Goal: Task Accomplishment & Management: Manage account settings

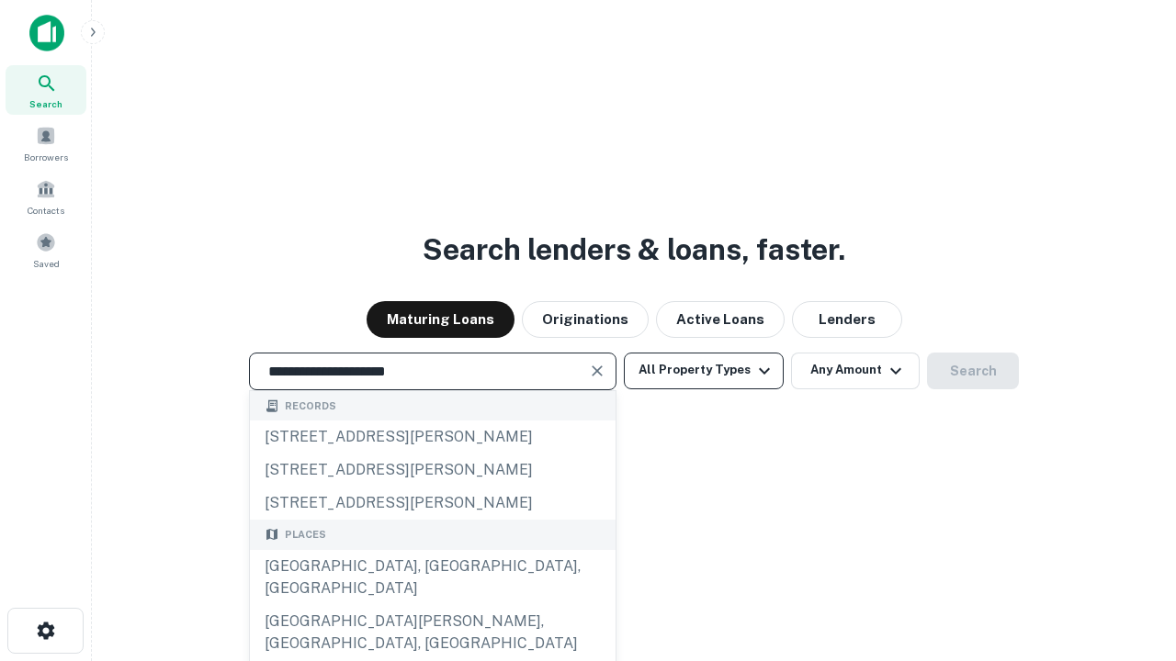
click at [432, 605] on div "[GEOGRAPHIC_DATA], [GEOGRAPHIC_DATA], [GEOGRAPHIC_DATA]" at bounding box center [433, 577] width 366 height 55
click at [704, 370] on button "All Property Types" at bounding box center [704, 371] width 160 height 37
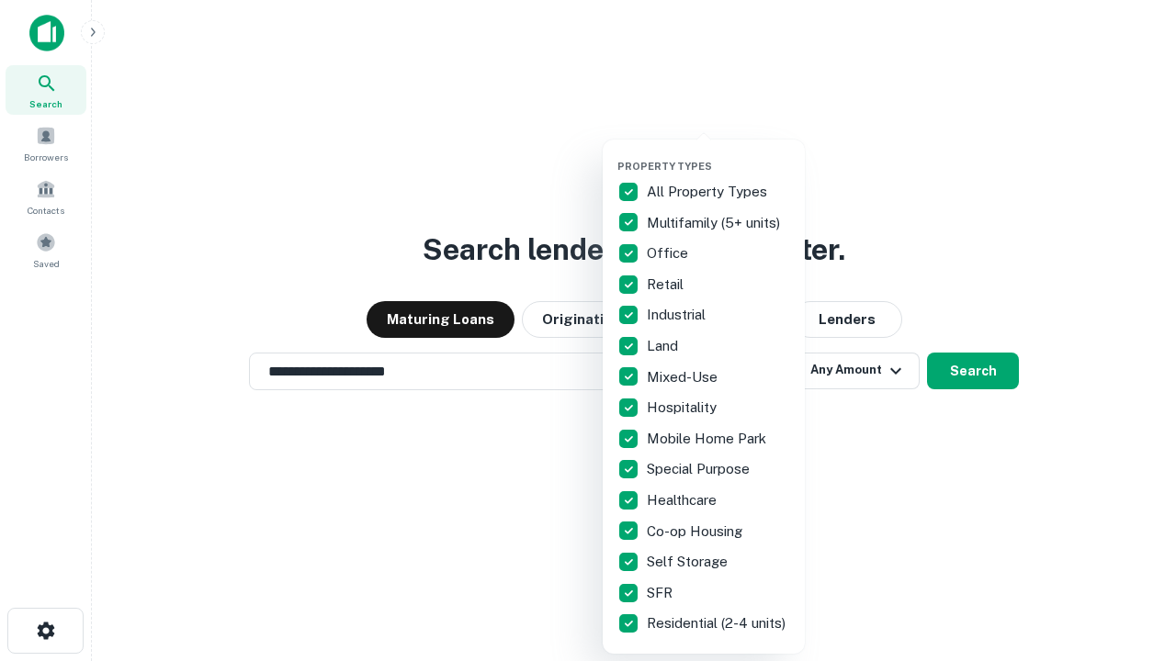
type input "**********"
click at [718, 154] on button "button" at bounding box center [718, 154] width 202 height 1
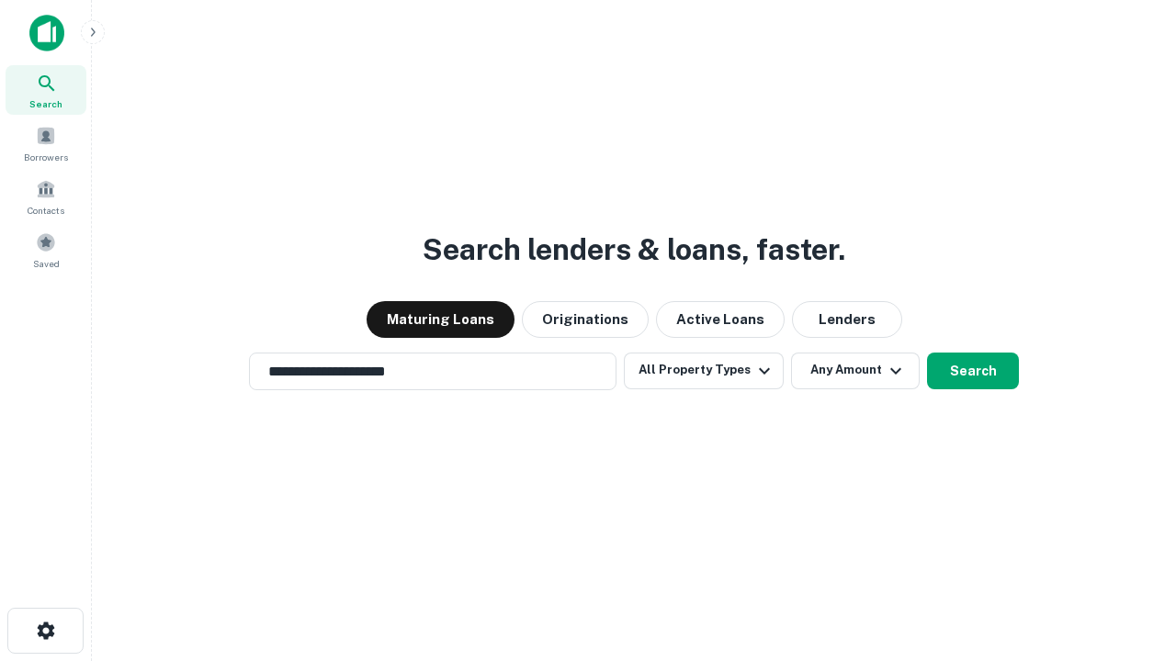
scroll to position [28, 0]
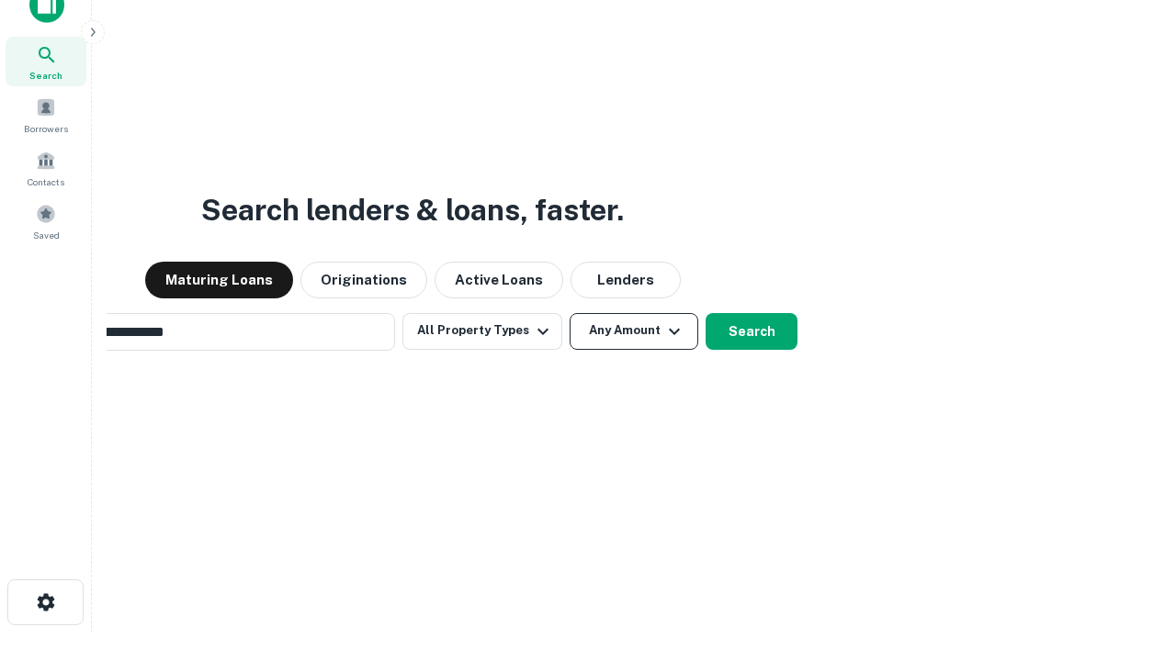
click at [570, 313] on button "Any Amount" at bounding box center [634, 331] width 129 height 37
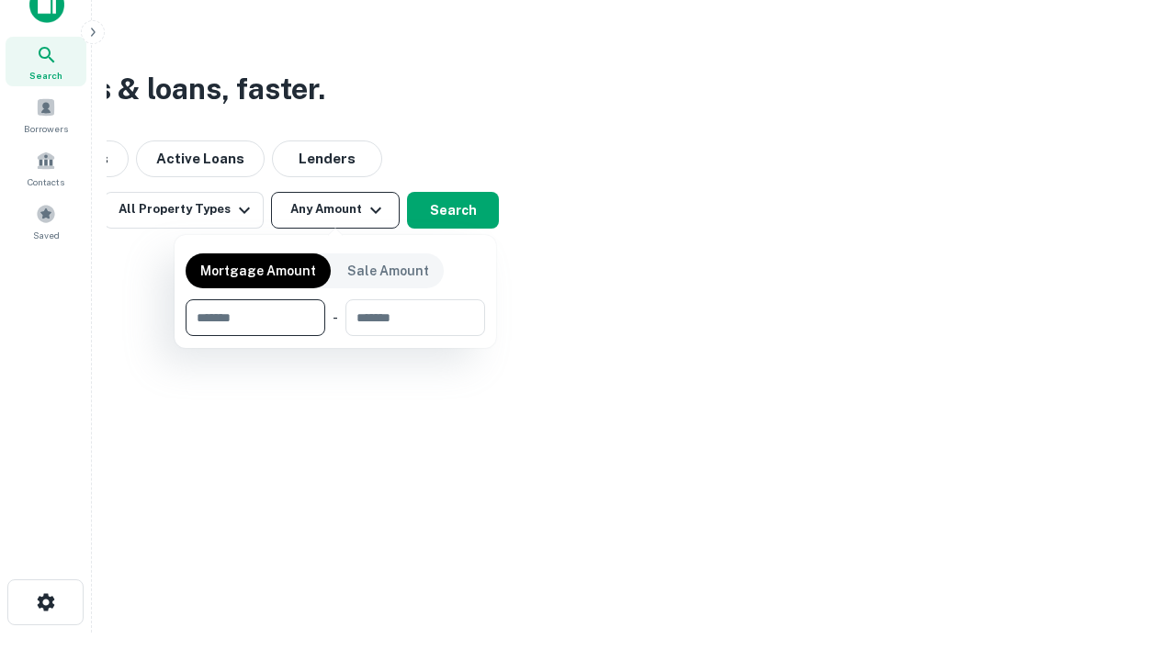
scroll to position [29, 0]
type input "*******"
click at [335, 336] on button "button" at bounding box center [335, 336] width 299 height 1
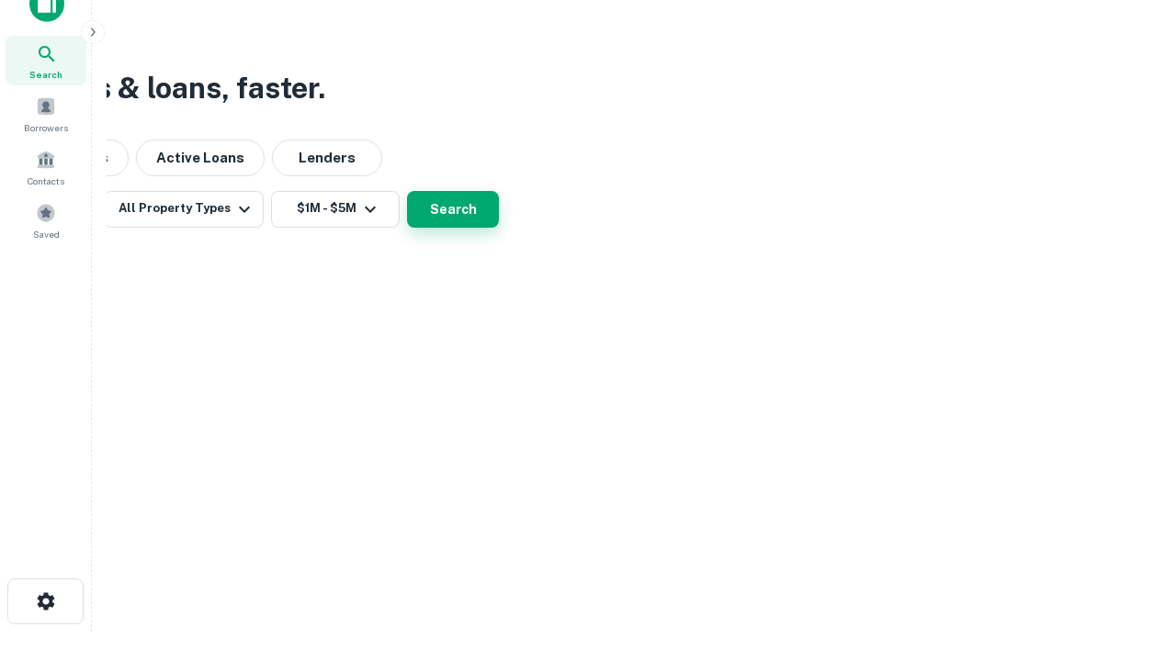
click at [499, 228] on button "Search" at bounding box center [453, 209] width 92 height 37
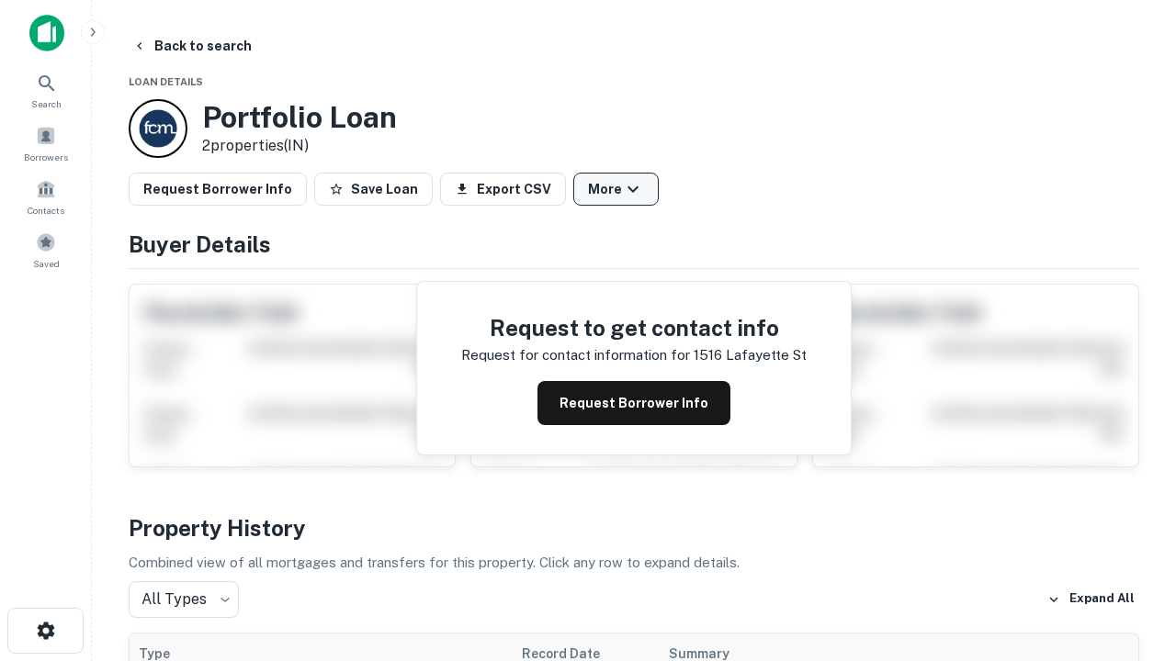
click at [615, 189] on button "More" at bounding box center [615, 189] width 85 height 33
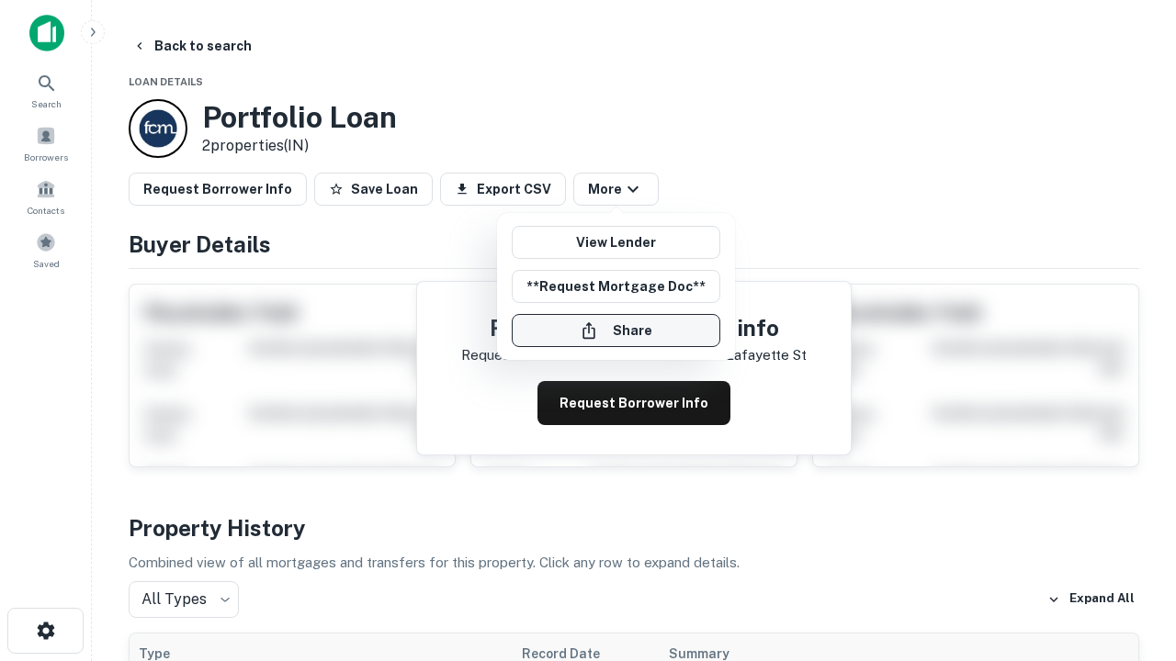
click at [615, 331] on button "Share" at bounding box center [616, 330] width 209 height 33
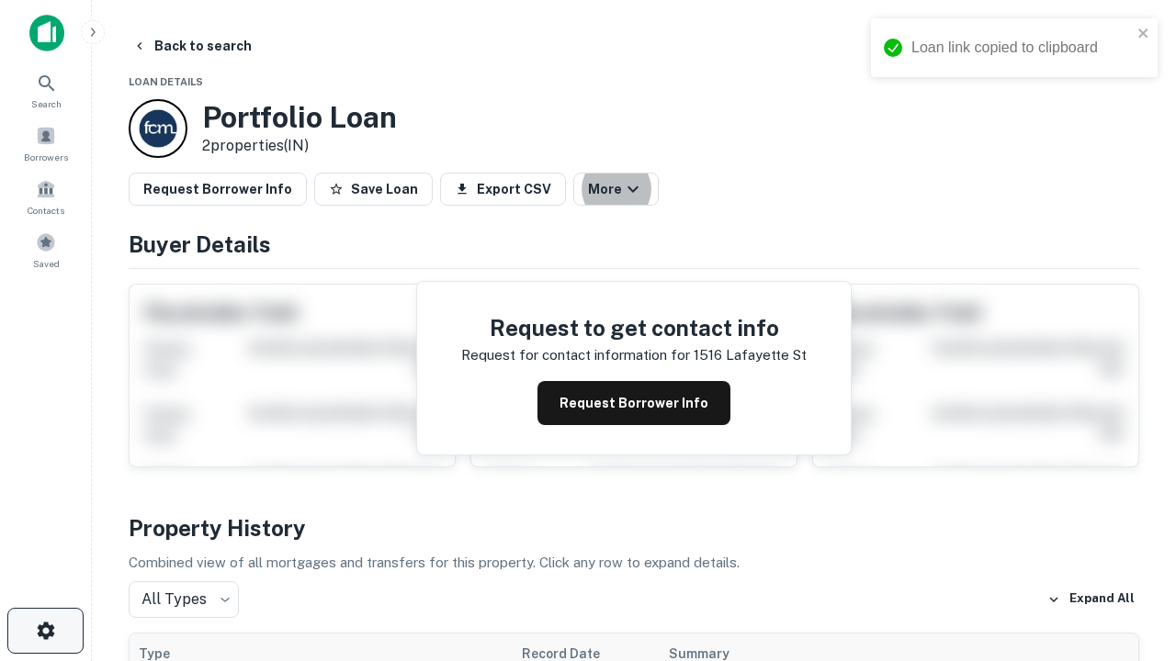
click at [45, 631] on icon "button" at bounding box center [46, 631] width 22 height 22
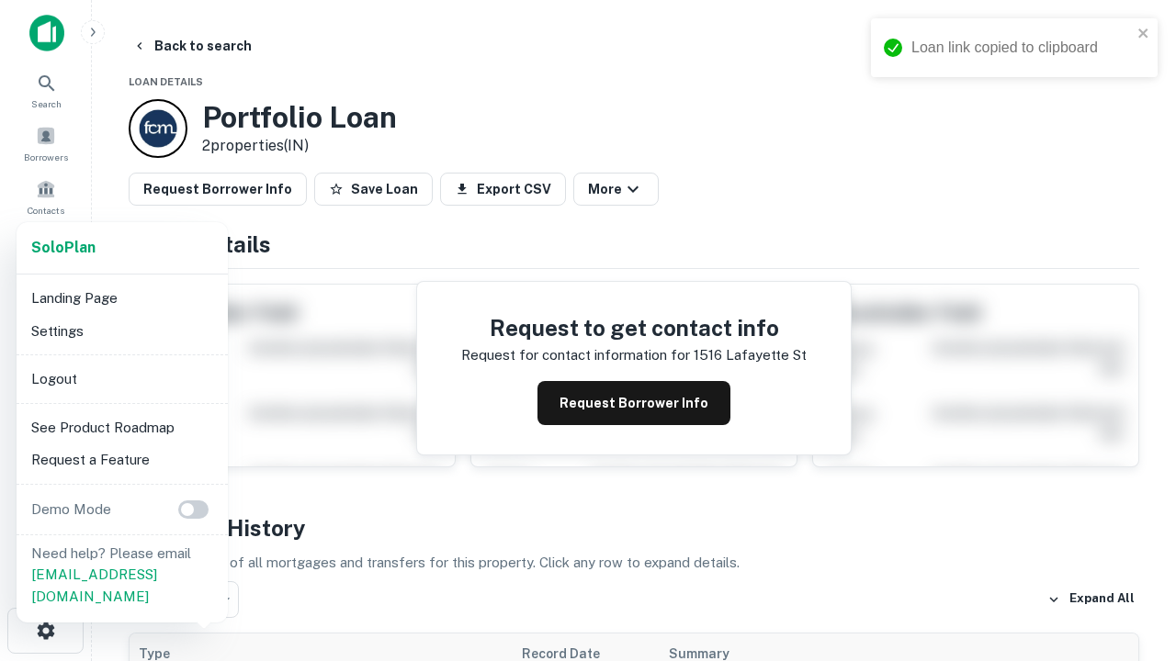
click at [121, 378] on li "Logout" at bounding box center [122, 379] width 197 height 33
